Goal: Information Seeking & Learning: Learn about a topic

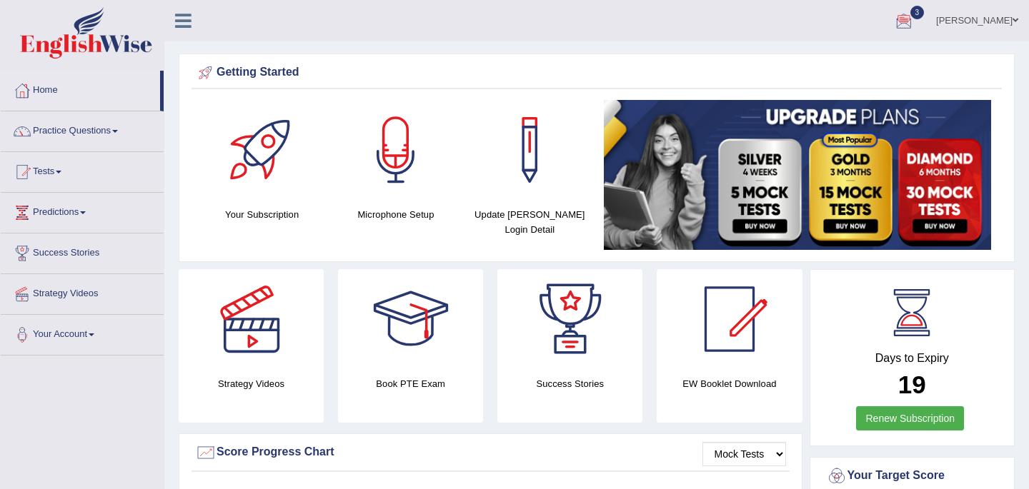
click at [893, 15] on div at bounding box center [903, 21] width 21 height 21
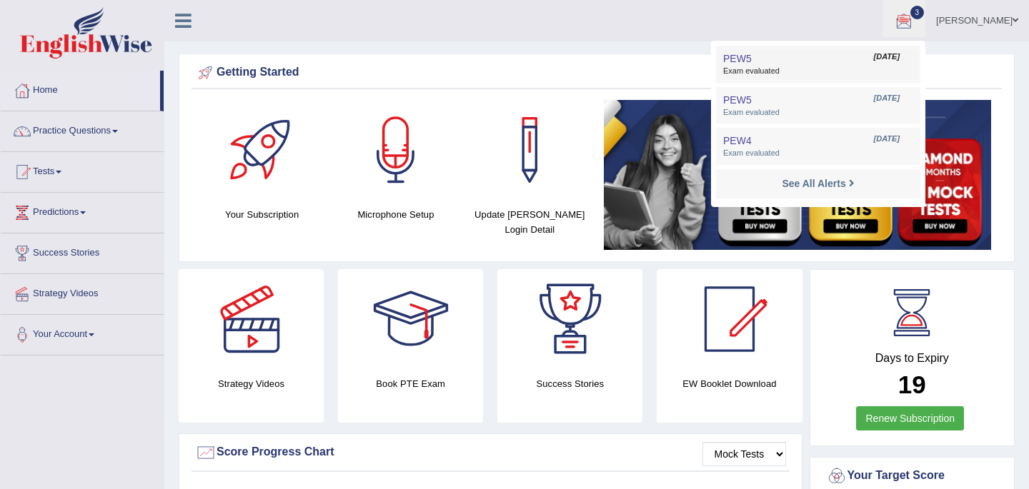
click at [731, 74] on span "Exam evaluated" at bounding box center [818, 71] width 190 height 11
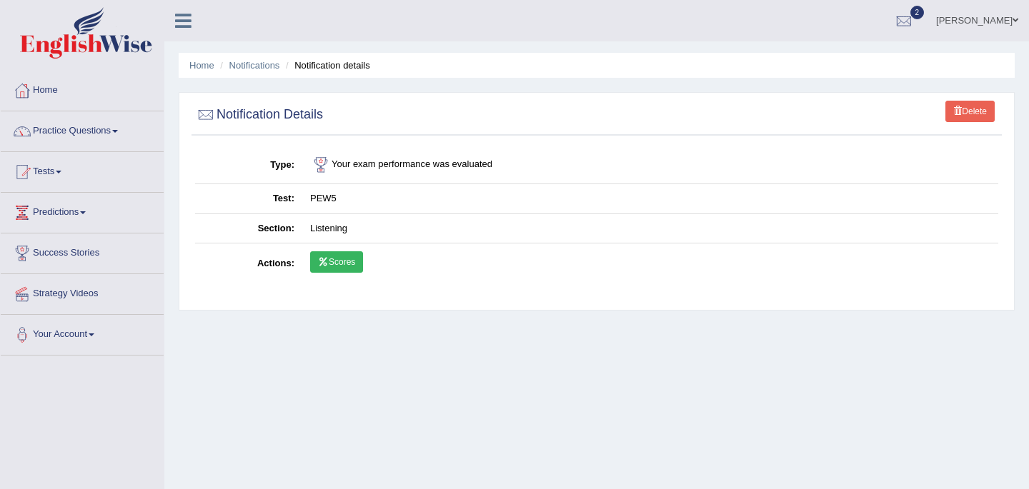
click at [336, 261] on link "Scores" at bounding box center [336, 261] width 53 height 21
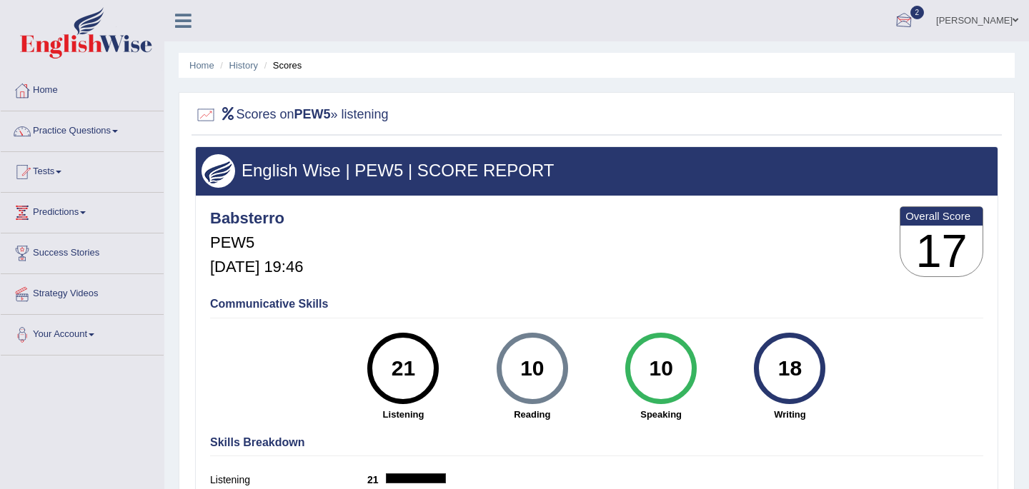
click at [910, 18] on span "2" at bounding box center [917, 13] width 14 height 14
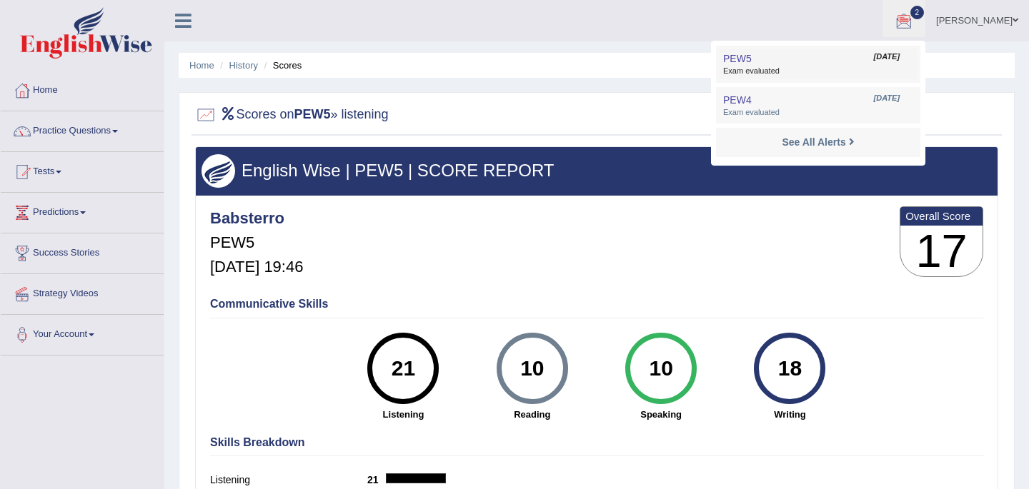
click at [733, 74] on span "Exam evaluated" at bounding box center [818, 71] width 190 height 11
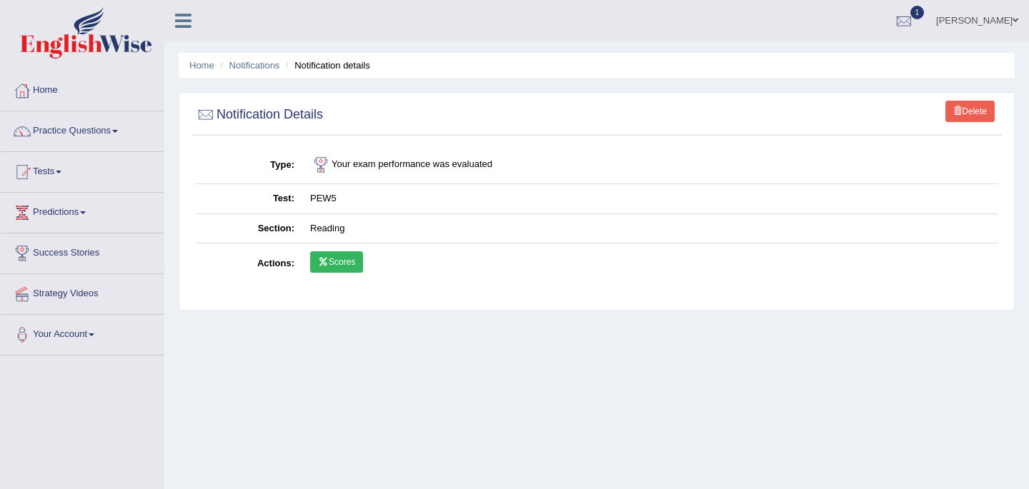
click at [336, 261] on link "Scores" at bounding box center [336, 261] width 53 height 21
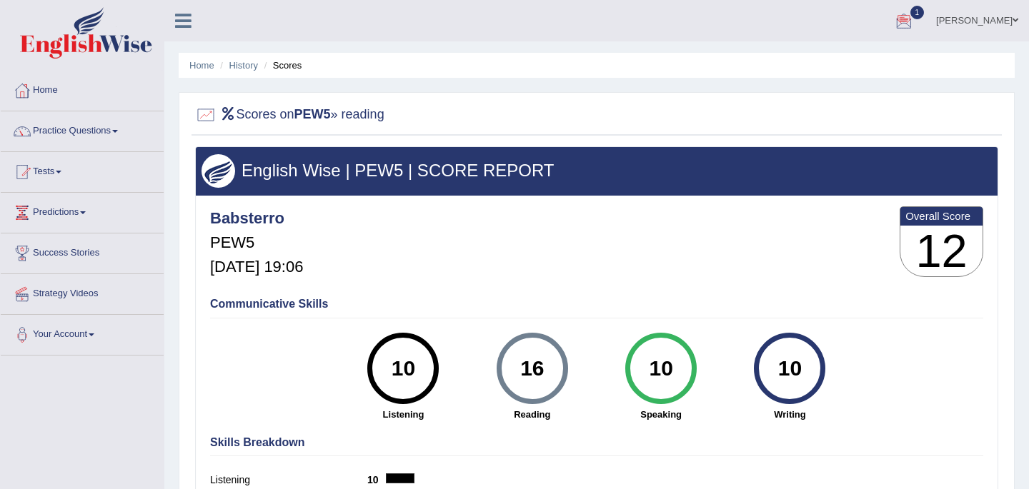
click at [925, 15] on link "[PERSON_NAME]" at bounding box center [977, 18] width 104 height 37
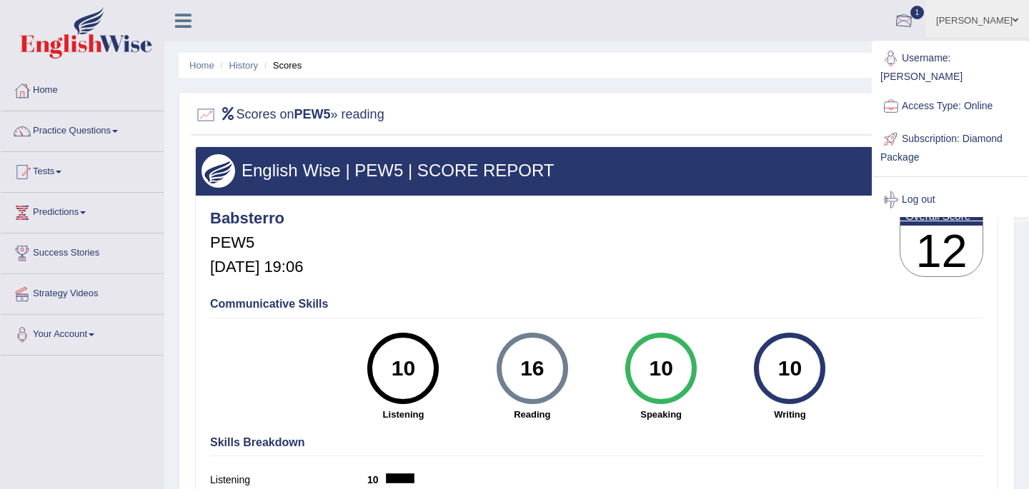
click at [899, 19] on link "1" at bounding box center [903, 18] width 43 height 37
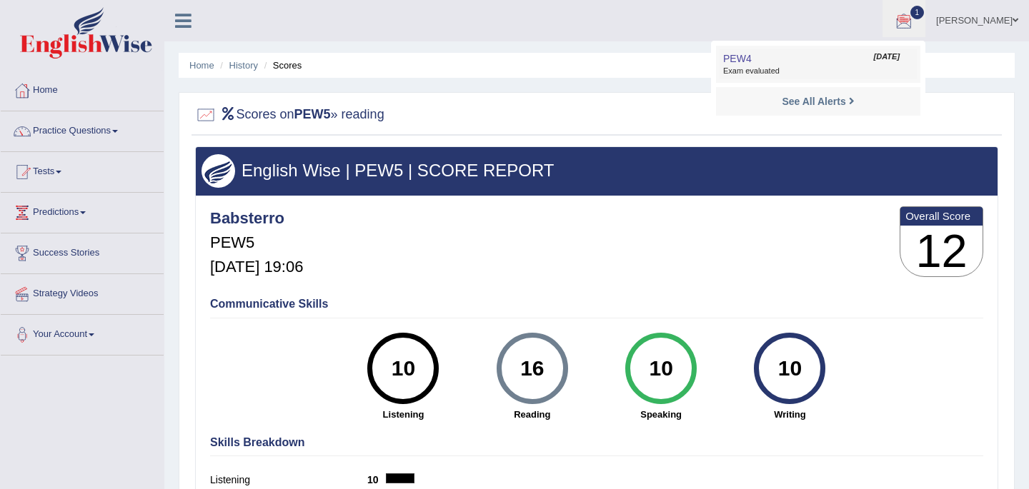
click at [728, 69] on span "Exam evaluated" at bounding box center [818, 71] width 190 height 11
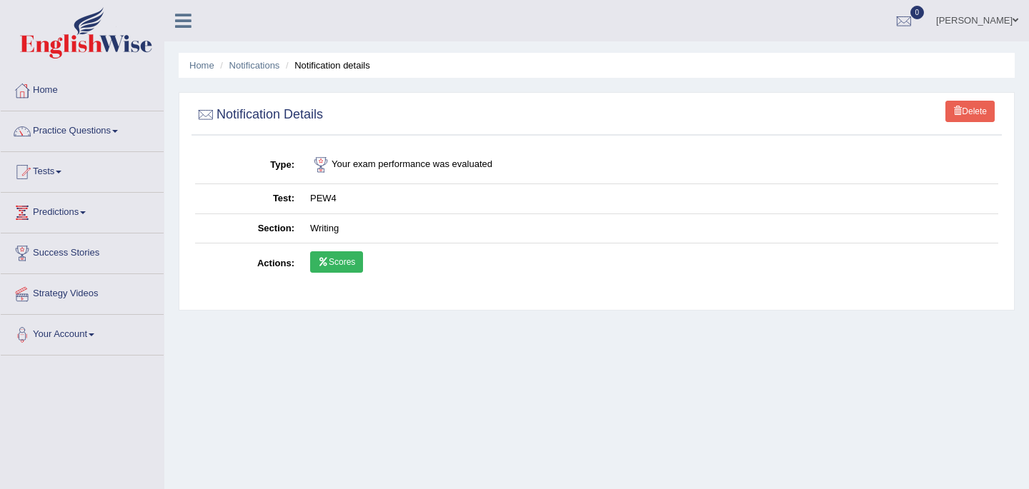
click at [342, 265] on link "Scores" at bounding box center [336, 261] width 53 height 21
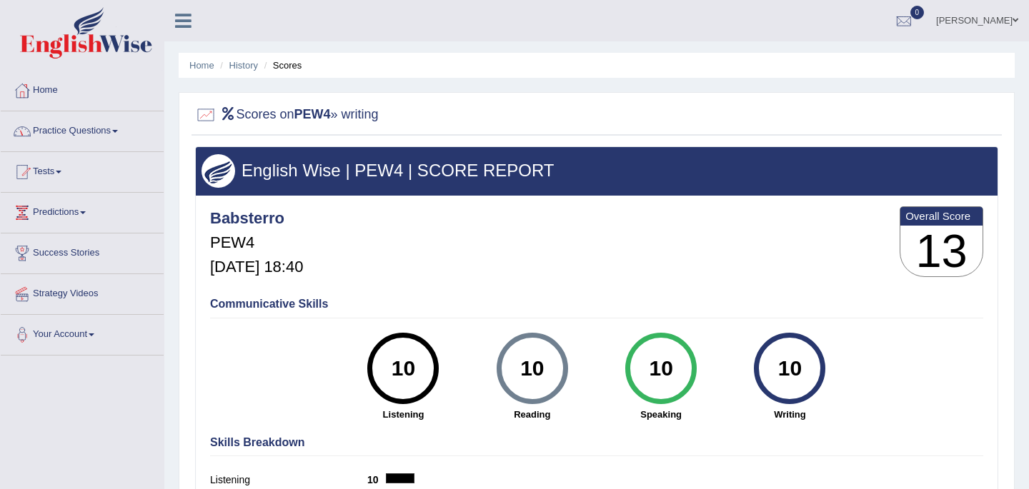
click at [44, 90] on link "Home" at bounding box center [82, 89] width 163 height 36
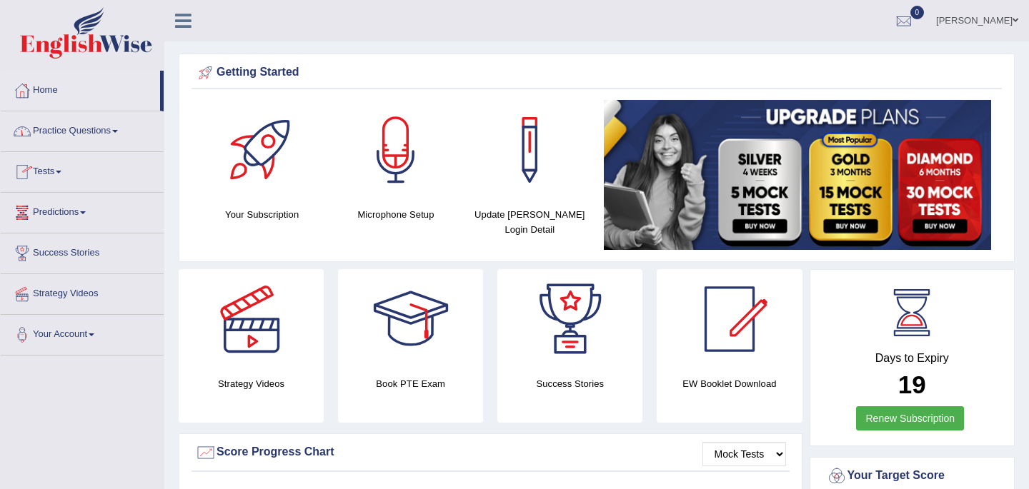
click at [101, 133] on link "Practice Questions" at bounding box center [82, 129] width 163 height 36
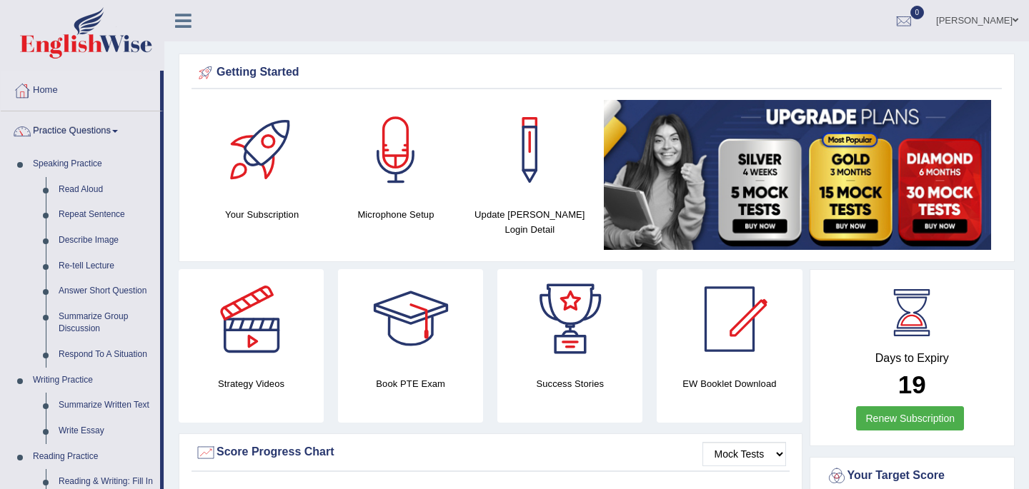
click at [49, 91] on link "Home" at bounding box center [80, 89] width 159 height 36
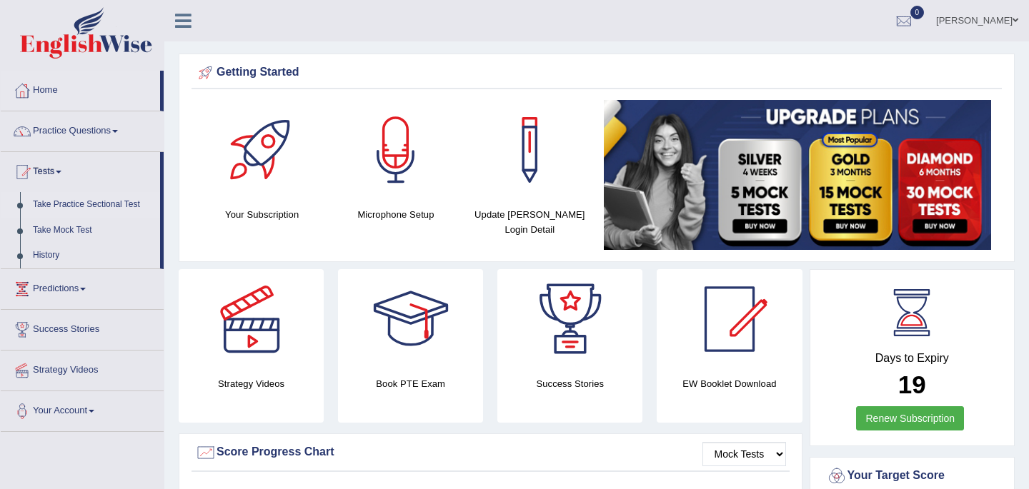
click at [81, 204] on link "Take Practice Sectional Test" at bounding box center [93, 205] width 134 height 26
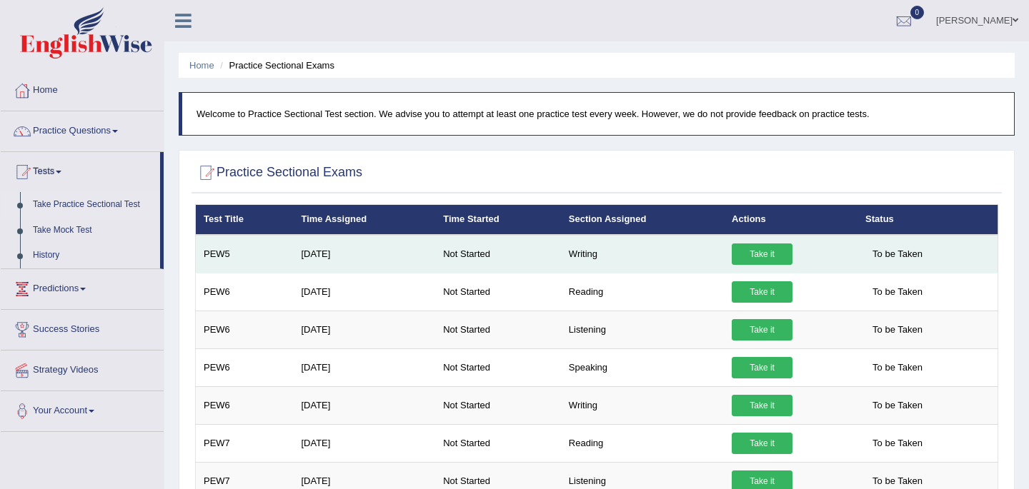
click at [769, 252] on link "Take it" at bounding box center [762, 254] width 61 height 21
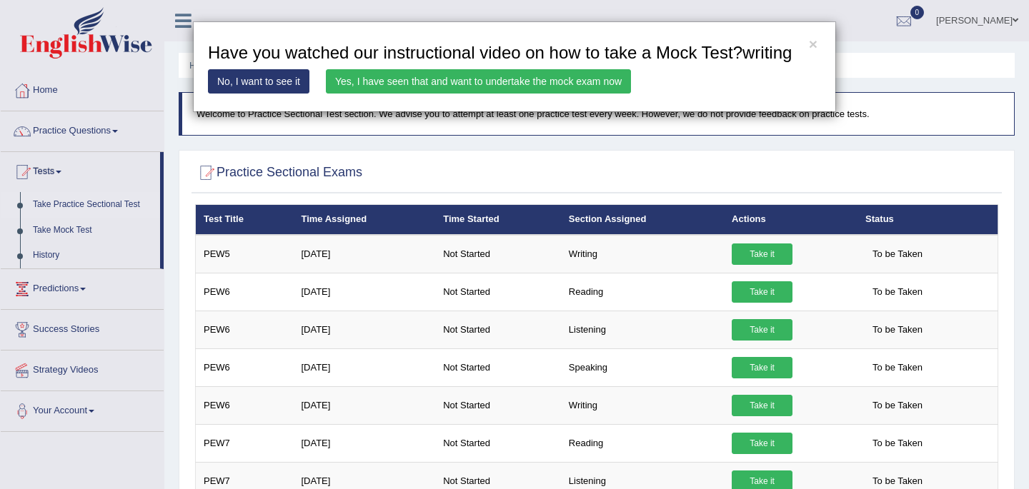
click at [499, 94] on link "Yes, I have seen that and want to undertake the mock exam now" at bounding box center [478, 81] width 305 height 24
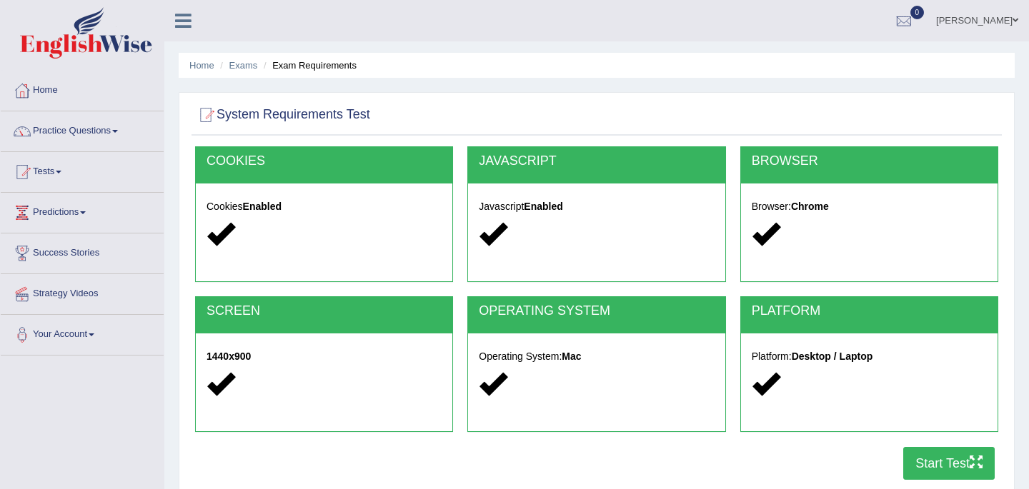
click at [937, 470] on button "Start Test" at bounding box center [948, 463] width 91 height 33
